Goal: Navigation & Orientation: Find specific page/section

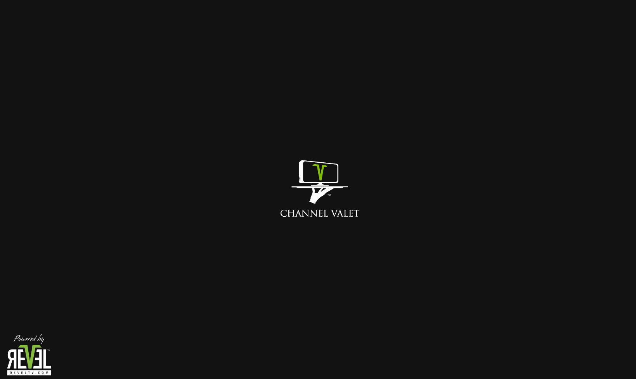
click at [339, 179] on img at bounding box center [318, 189] width 136 height 136
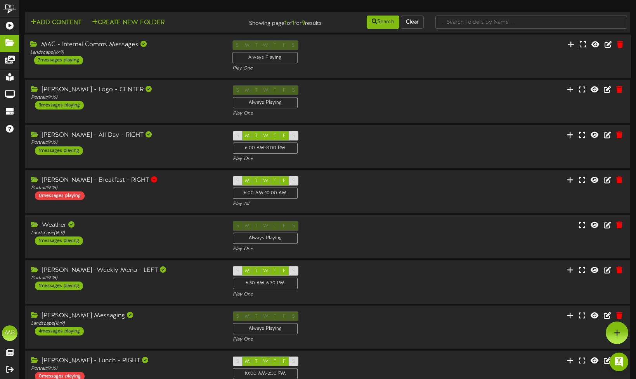
click at [149, 60] on div "MAC - Internal Comms Messages Landscape ( 16:9 ) 7 messages playing" at bounding box center [125, 52] width 202 height 24
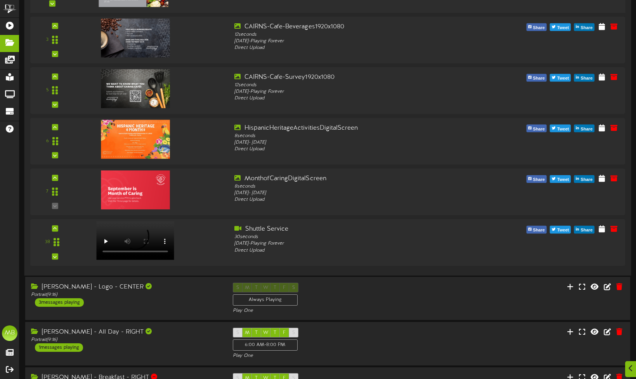
scroll to position [206, 0]
